Goal: Transaction & Acquisition: Purchase product/service

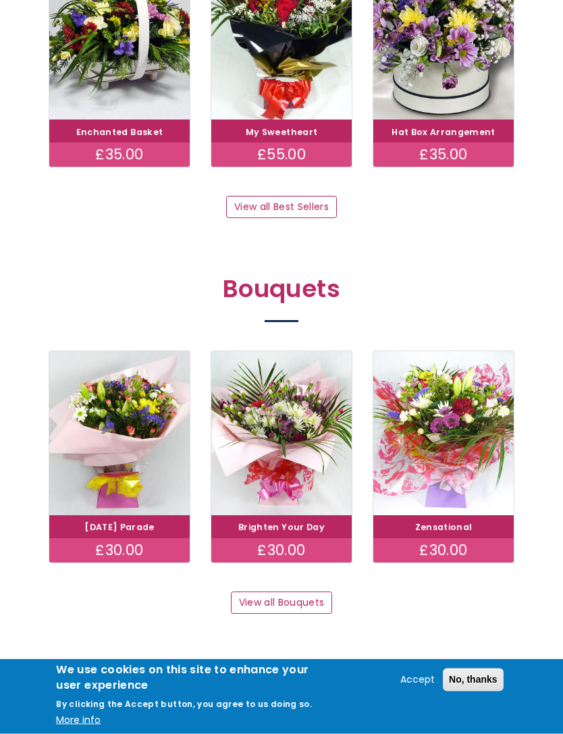
scroll to position [850, 0]
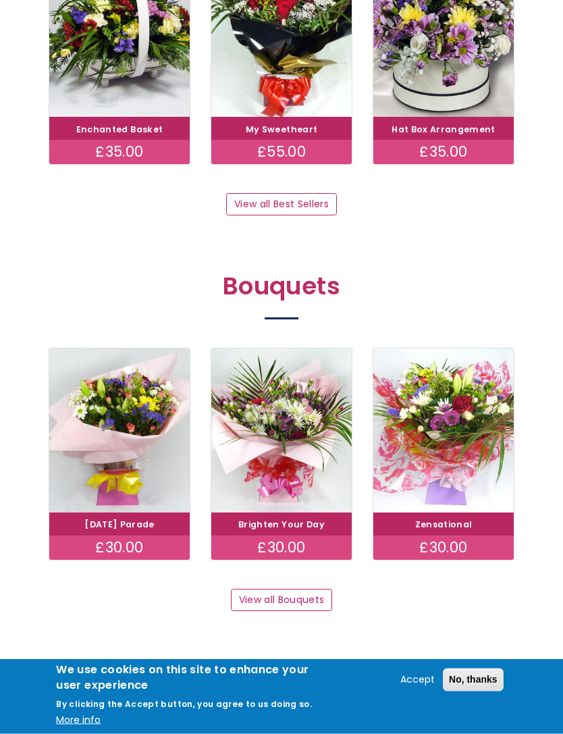
click at [328, 589] on link "View all Bouquets" at bounding box center [281, 600] width 101 height 23
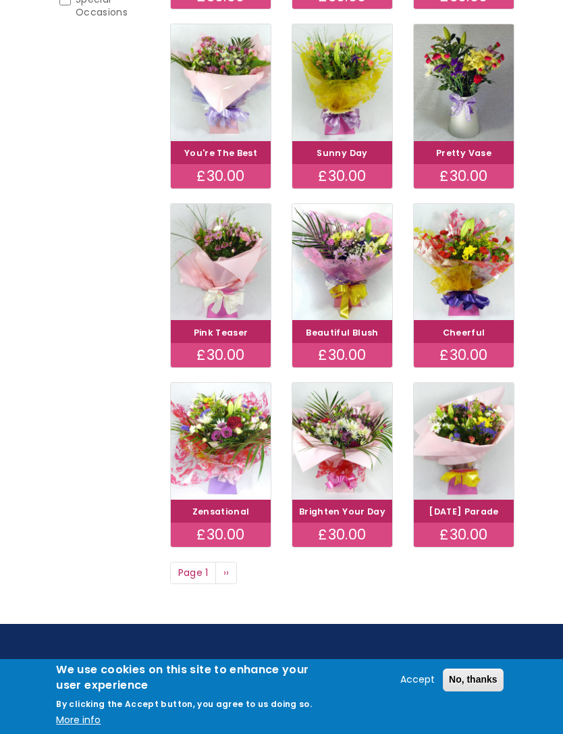
scroll to position [433, 0]
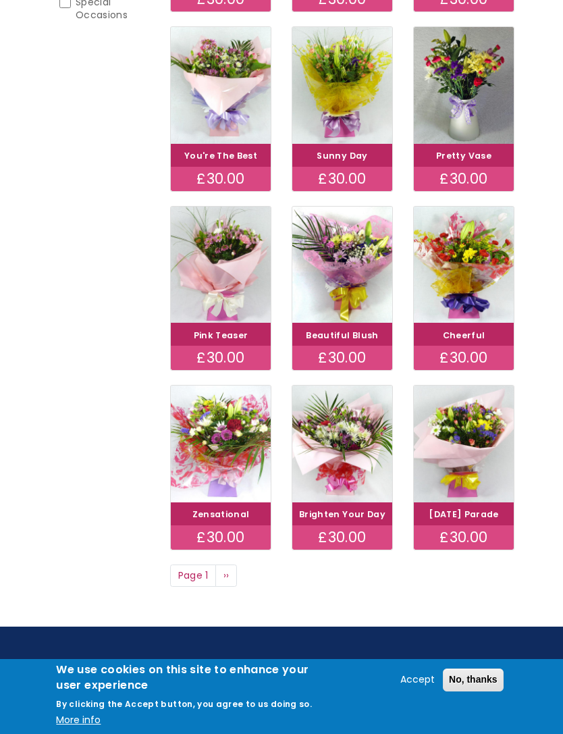
click at [476, 313] on img at bounding box center [464, 264] width 100 height 117
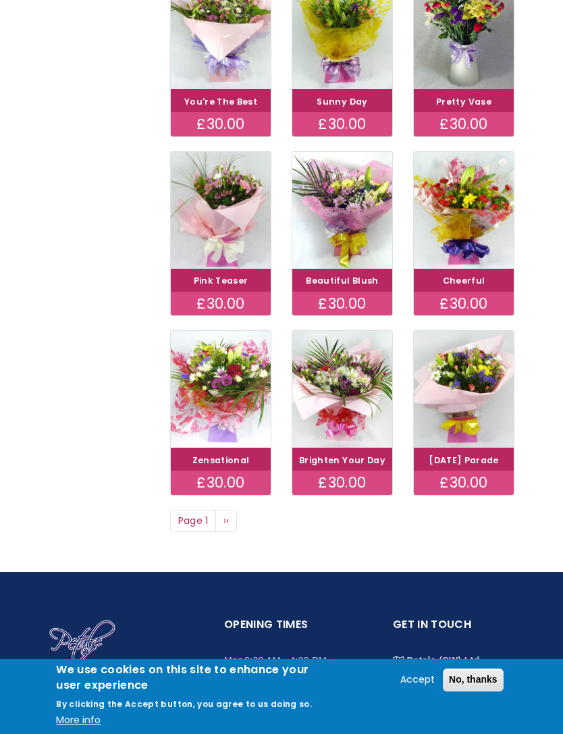
scroll to position [476, 0]
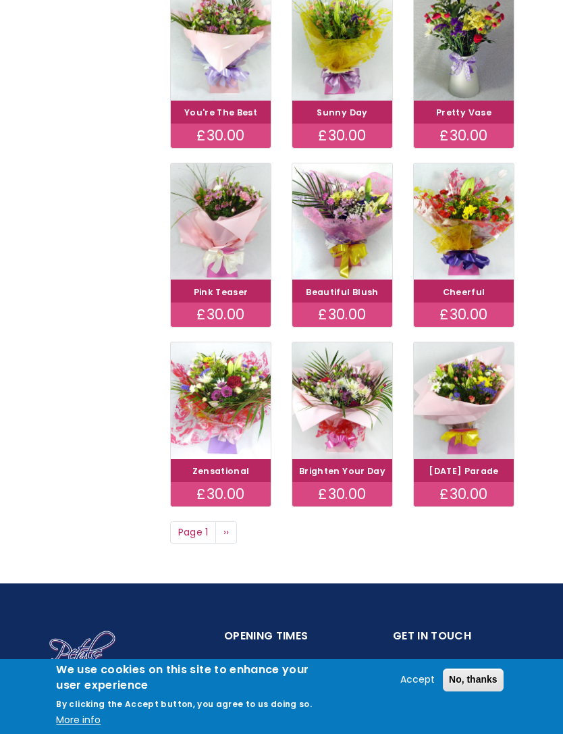
click at [246, 445] on img at bounding box center [221, 400] width 100 height 117
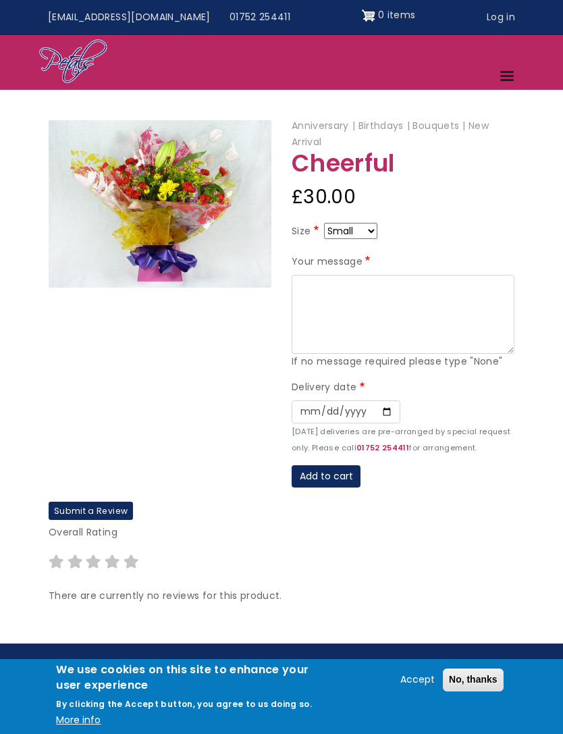
click at [370, 236] on select "Small Medium Large" at bounding box center [350, 231] width 53 height 16
select select "9"
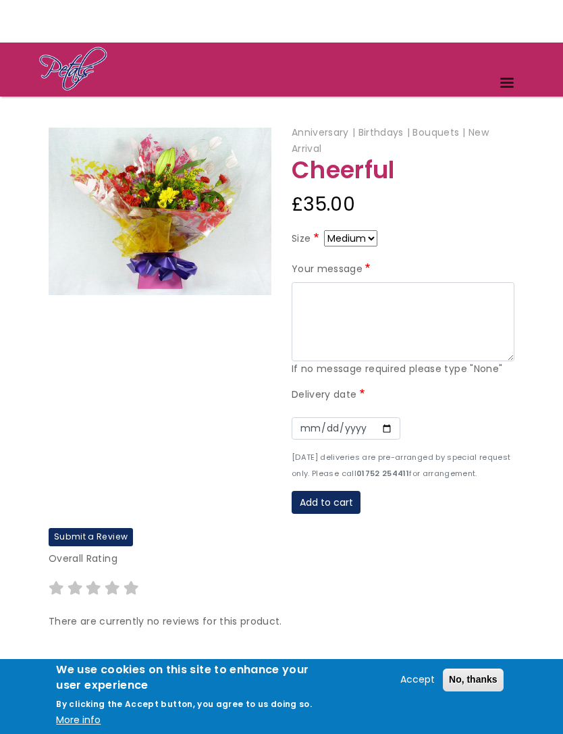
scroll to position [47, 0]
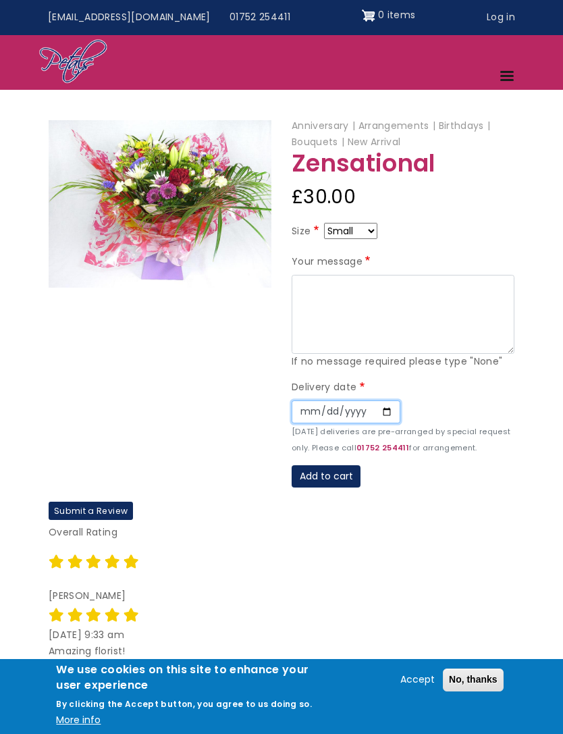
click at [303, 403] on input "Date" at bounding box center [346, 411] width 109 height 23
type input "2025-10-12"
click at [364, 235] on select "Small Medium Large" at bounding box center [350, 231] width 53 height 16
select select "9"
